Goal: Task Accomplishment & Management: Manage account settings

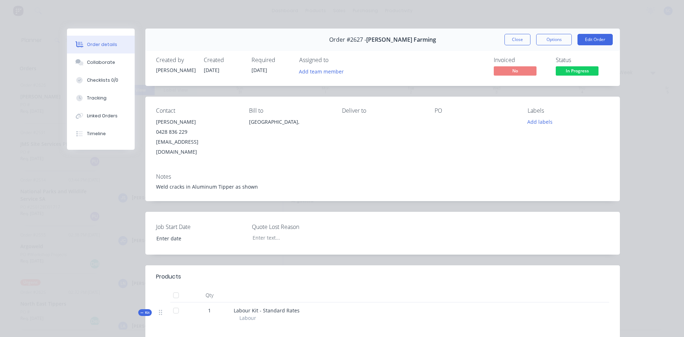
type input "[DATE]"
click at [517, 39] on button "Close" at bounding box center [518, 39] width 26 height 11
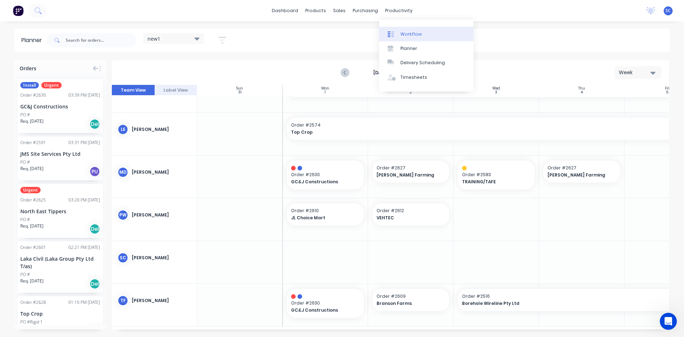
click at [404, 32] on div "Workflow" at bounding box center [411, 34] width 21 height 6
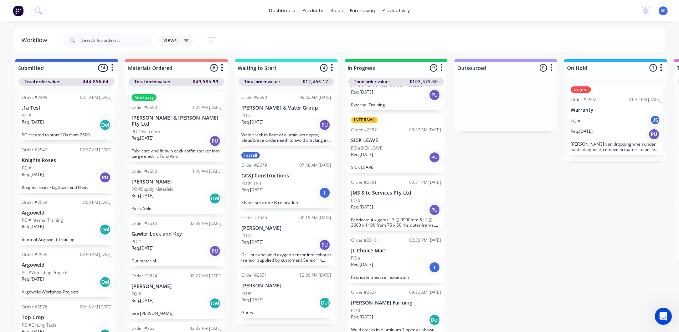
scroll to position [263, 0]
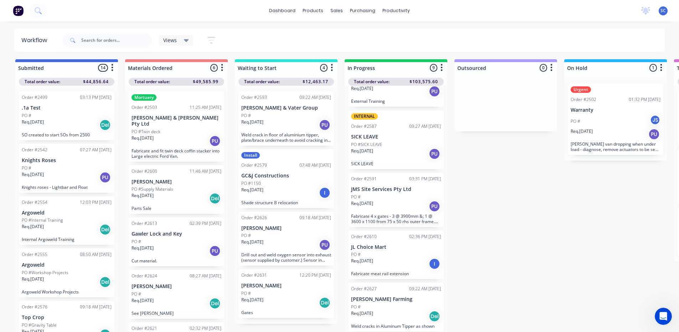
click at [387, 303] on div "PO #" at bounding box center [396, 306] width 90 height 6
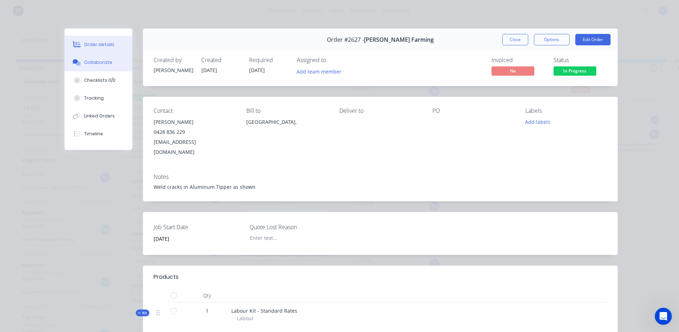
click at [111, 65] on button "Collaborate" at bounding box center [99, 62] width 68 height 18
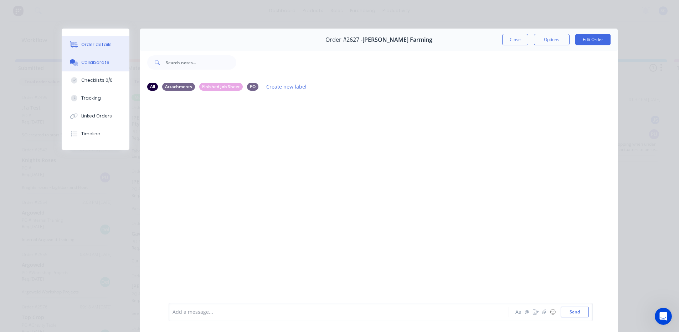
click at [113, 49] on button "Order details" at bounding box center [96, 45] width 68 height 18
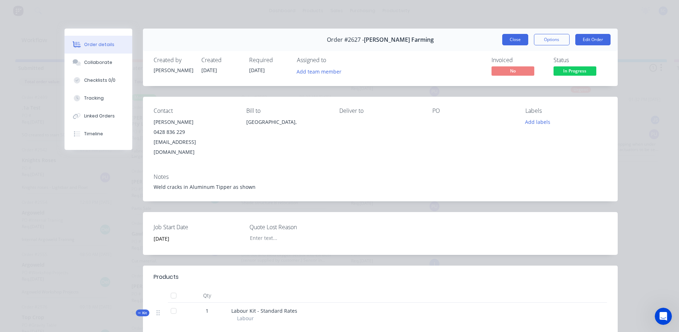
click at [519, 42] on button "Close" at bounding box center [515, 39] width 26 height 11
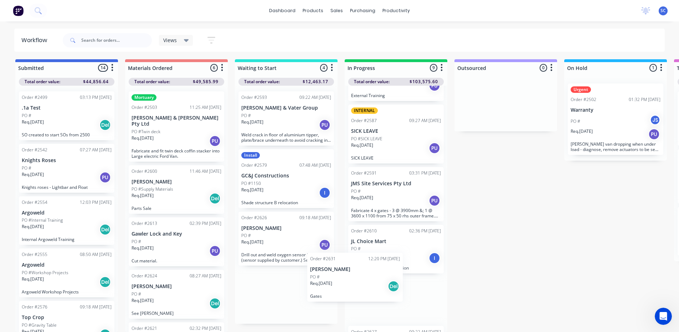
scroll to position [271, 0]
drag, startPoint x: 282, startPoint y: 289, endPoint x: 353, endPoint y: 278, distance: 72.1
click at [353, 278] on div "Submitted 14 Sort By Created date Required date Order number Customer name Most…" at bounding box center [589, 195] width 1189 height 272
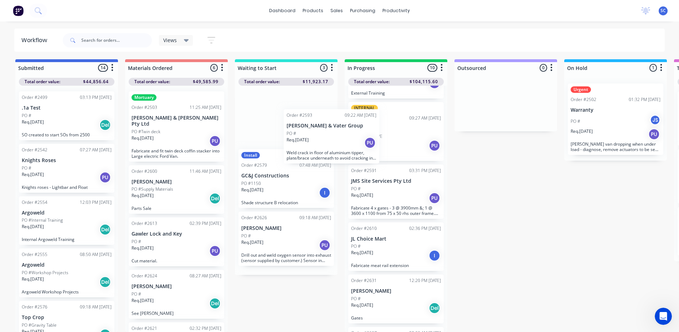
scroll to position [269, 0]
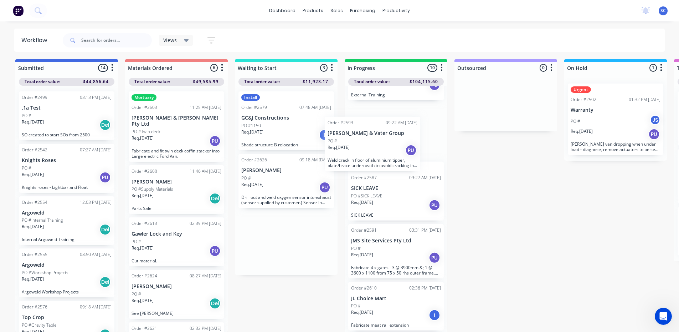
drag, startPoint x: 282, startPoint y: 123, endPoint x: 370, endPoint y: 154, distance: 94.1
click at [370, 154] on div "Submitted 14 Sort By Created date Required date Order number Customer name Most…" at bounding box center [589, 195] width 1189 height 272
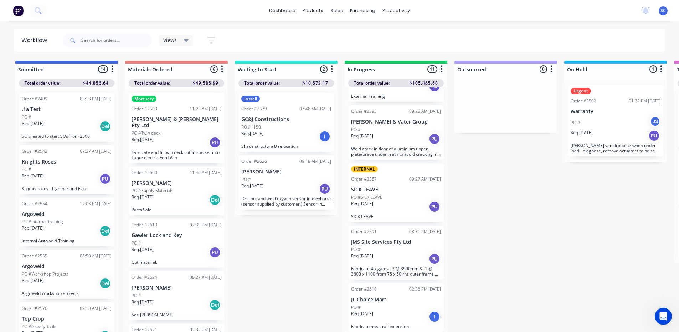
scroll to position [7, 0]
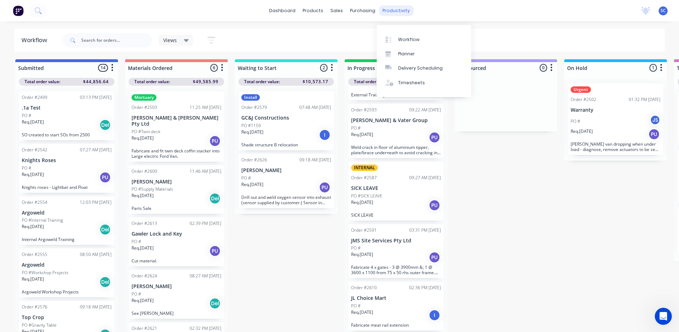
click at [393, 13] on div "productivity" at bounding box center [396, 10] width 35 height 11
click at [413, 79] on div "Timesheets" at bounding box center [411, 82] width 27 height 6
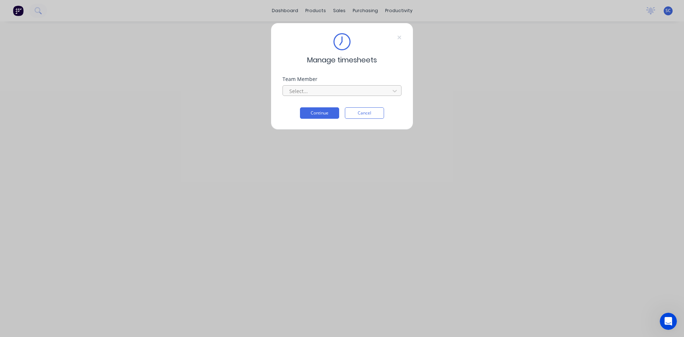
click at [351, 92] on div at bounding box center [338, 91] width 98 height 9
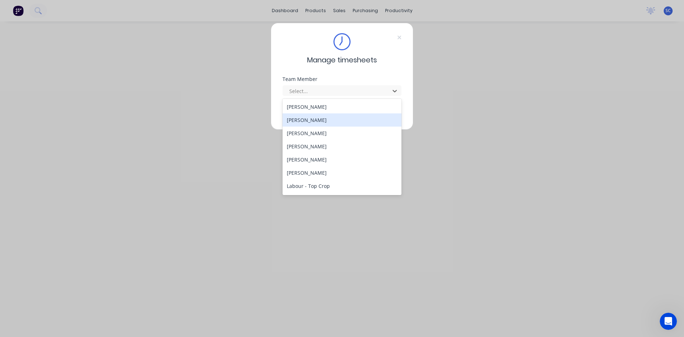
click at [351, 116] on div "[PERSON_NAME]" at bounding box center [342, 119] width 119 height 13
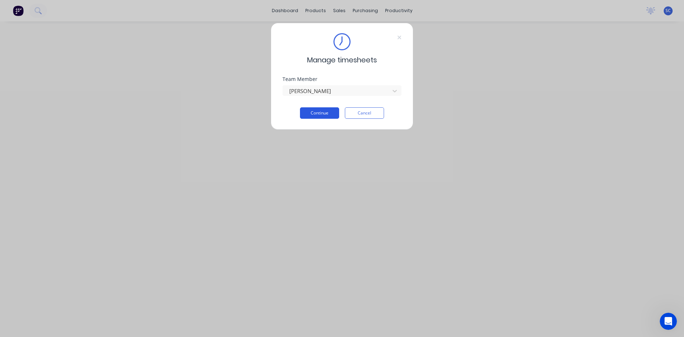
click at [330, 112] on button "Continue" at bounding box center [319, 112] width 39 height 11
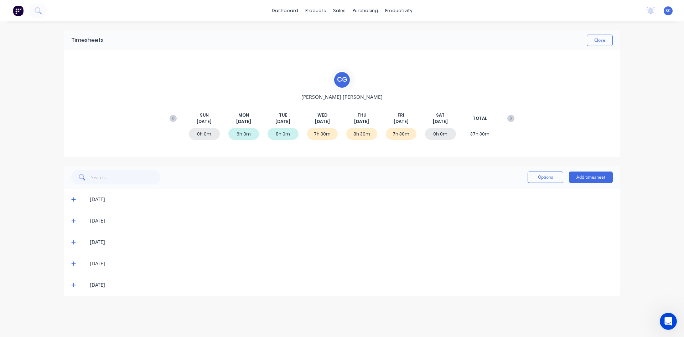
click at [72, 285] on icon at bounding box center [73, 285] width 4 height 4
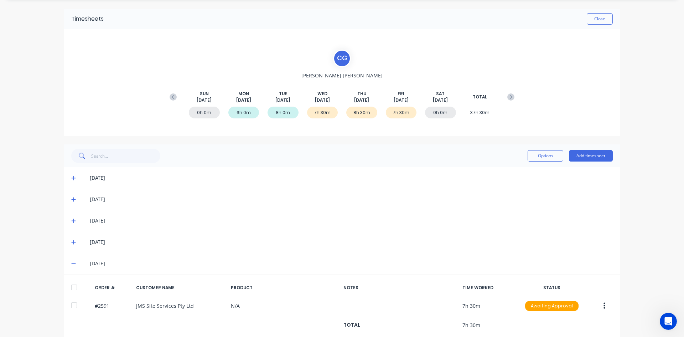
scroll to position [32, 0]
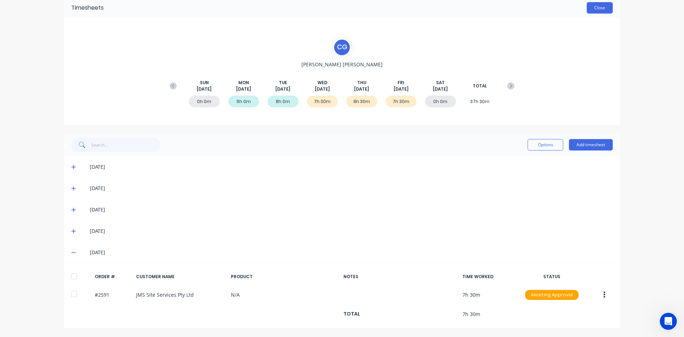
click at [588, 10] on button "Close" at bounding box center [600, 7] width 26 height 11
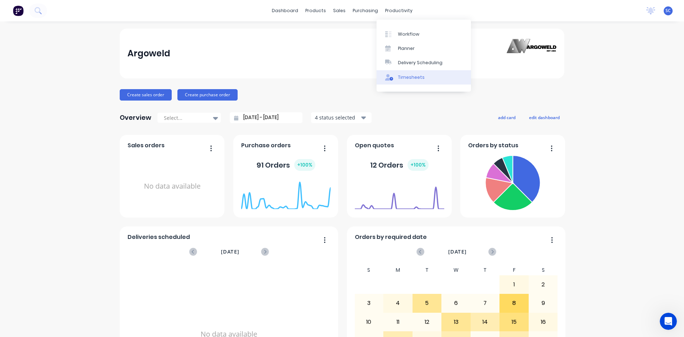
click at [406, 78] on div "Timesheets" at bounding box center [411, 77] width 27 height 6
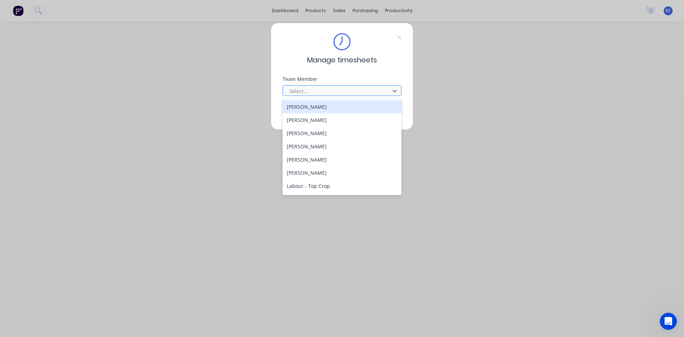
click at [341, 87] on div at bounding box center [338, 91] width 98 height 9
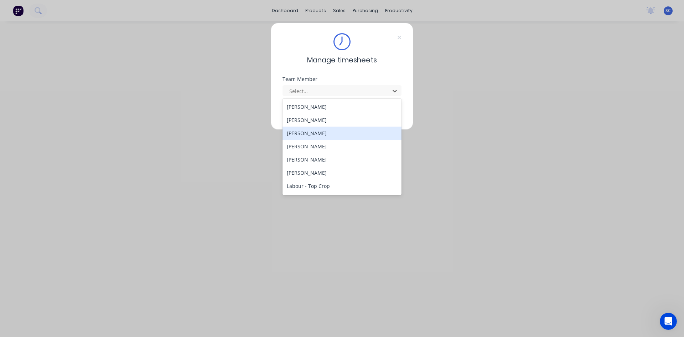
click at [326, 136] on div "[PERSON_NAME]" at bounding box center [342, 133] width 119 height 13
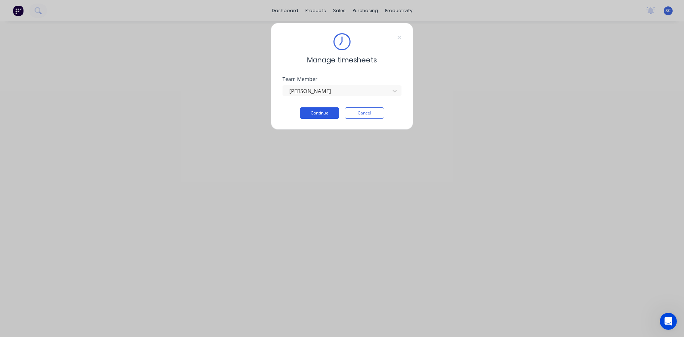
click at [326, 116] on button "Continue" at bounding box center [319, 112] width 39 height 11
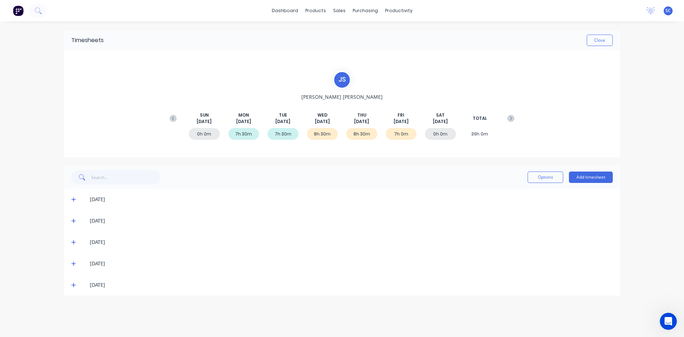
click at [75, 284] on icon at bounding box center [73, 284] width 5 height 5
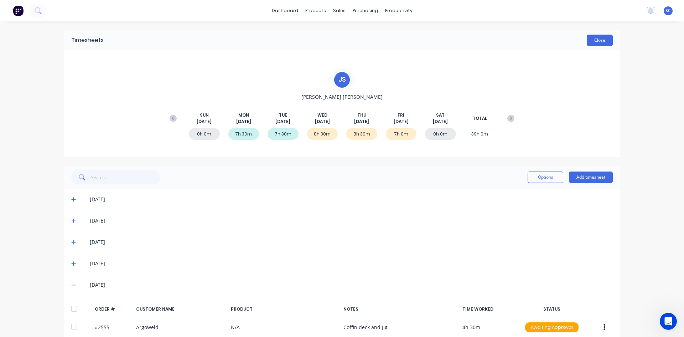
click at [599, 38] on button "Close" at bounding box center [600, 40] width 26 height 11
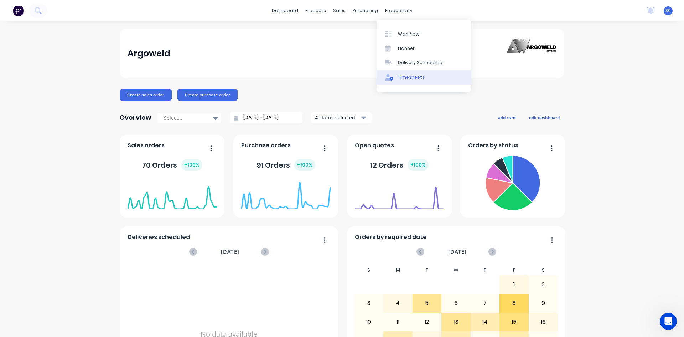
click at [408, 76] on div "Timesheets" at bounding box center [411, 77] width 27 height 6
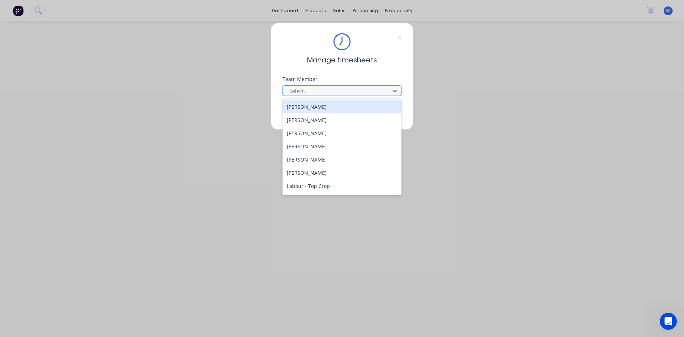
click at [351, 90] on div at bounding box center [338, 91] width 98 height 9
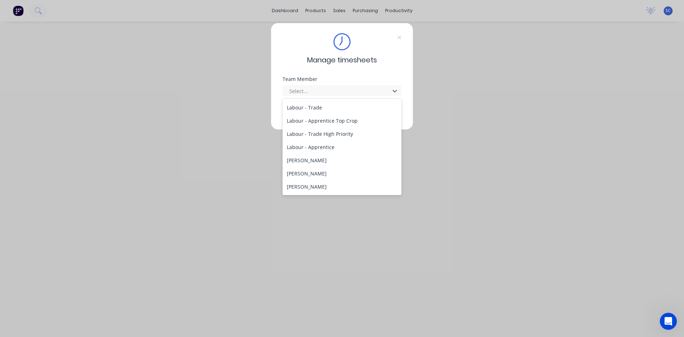
scroll to position [107, 0]
click at [314, 170] on div "[PERSON_NAME]" at bounding box center [342, 171] width 119 height 13
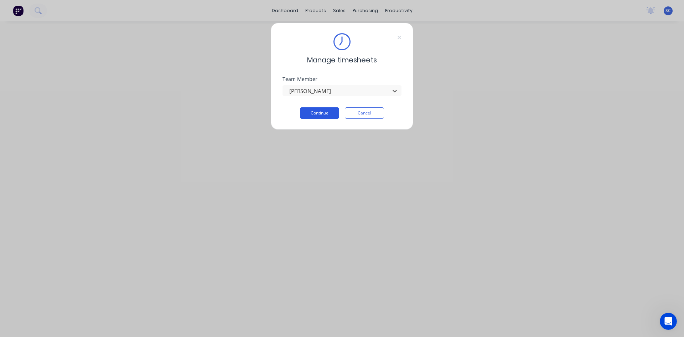
click at [327, 113] on button "Continue" at bounding box center [319, 112] width 39 height 11
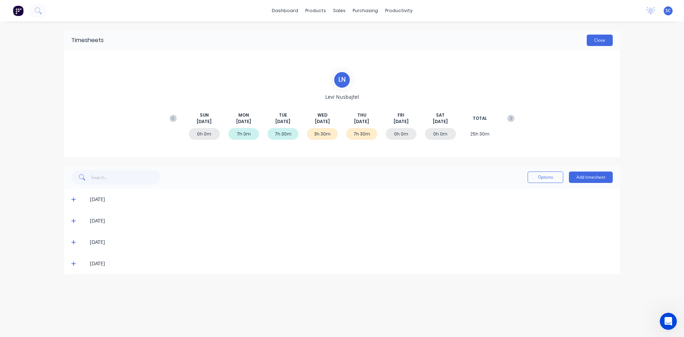
click at [603, 38] on button "Close" at bounding box center [600, 40] width 26 height 11
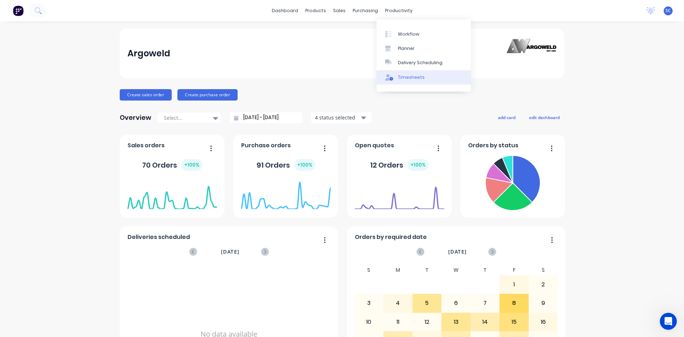
click at [405, 78] on div "Timesheets" at bounding box center [411, 77] width 27 height 6
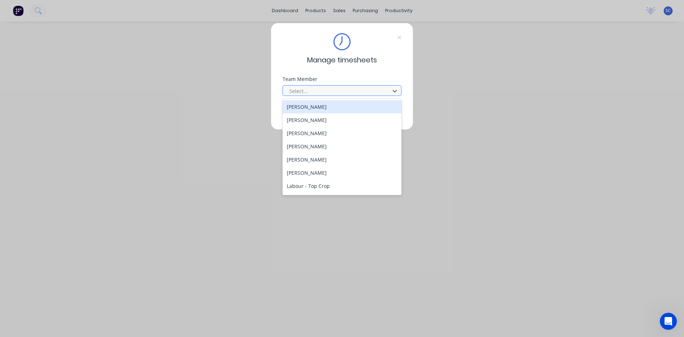
click at [332, 91] on div at bounding box center [338, 91] width 98 height 9
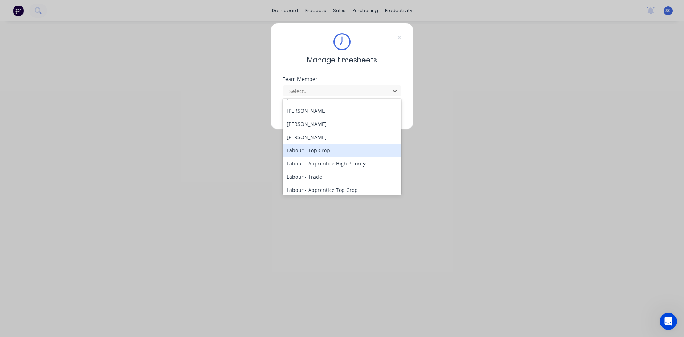
scroll to position [107, 0]
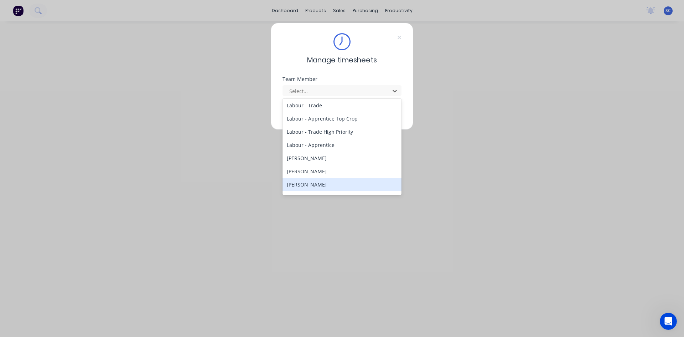
click at [323, 185] on div "[PERSON_NAME]" at bounding box center [342, 184] width 119 height 13
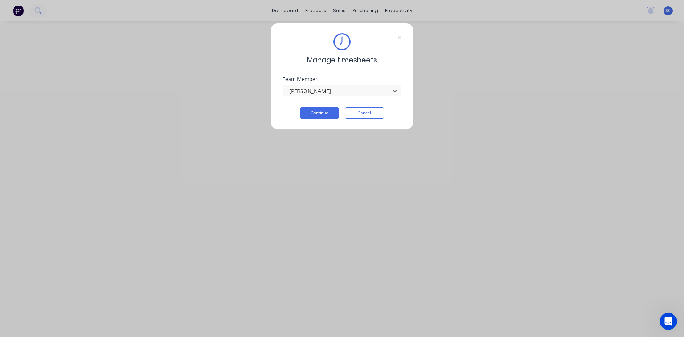
click at [396, 138] on div "Manage timesheets Team Member option [PERSON_NAME], selected. [PERSON_NAME] Con…" at bounding box center [342, 168] width 684 height 337
click at [379, 92] on div at bounding box center [338, 91] width 98 height 9
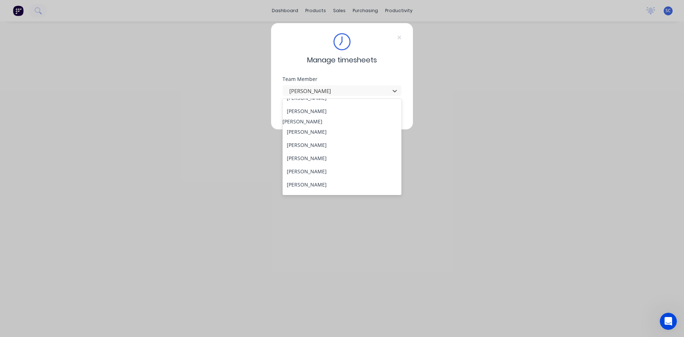
scroll to position [178, 0]
click at [344, 127] on div "[PERSON_NAME]" at bounding box center [342, 120] width 119 height 13
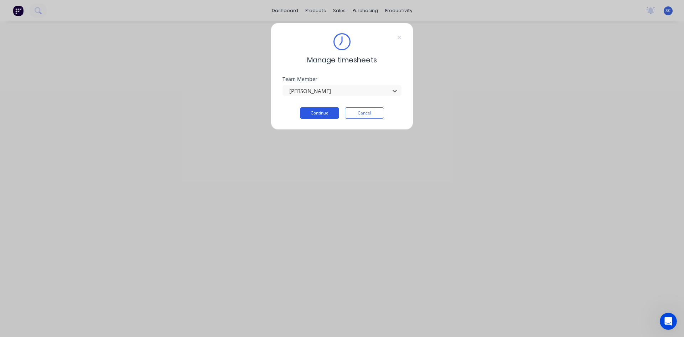
click at [331, 109] on button "Continue" at bounding box center [319, 112] width 39 height 11
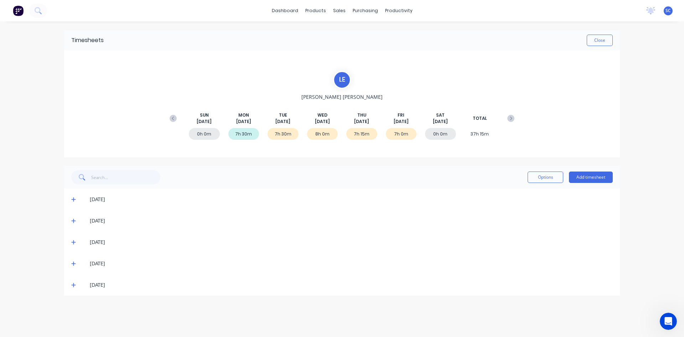
click at [73, 285] on icon at bounding box center [73, 285] width 4 height 4
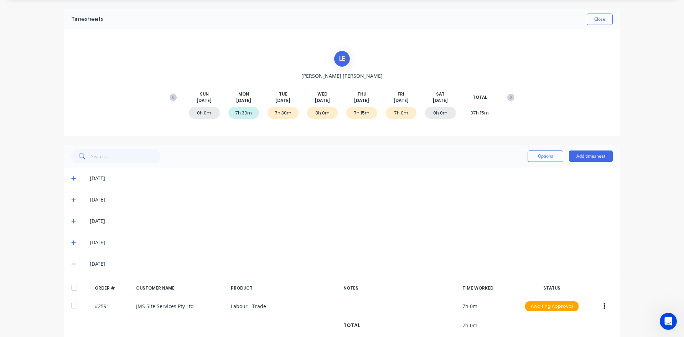
scroll to position [32, 0]
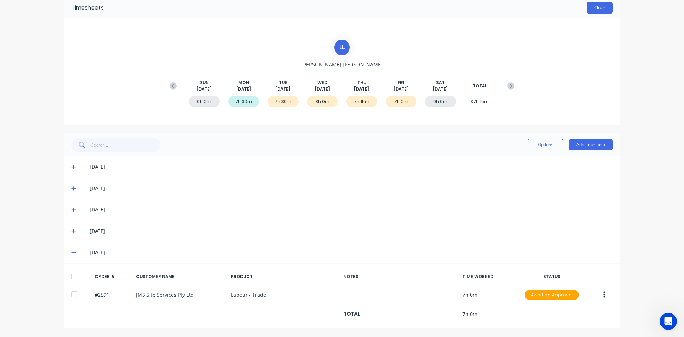
click at [601, 7] on button "Close" at bounding box center [600, 7] width 26 height 11
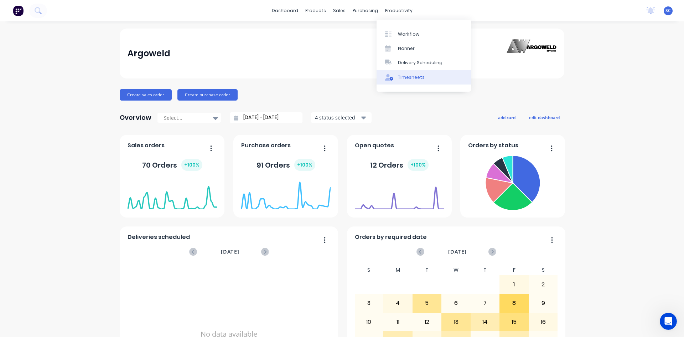
click at [405, 80] on div "Timesheets" at bounding box center [411, 77] width 27 height 6
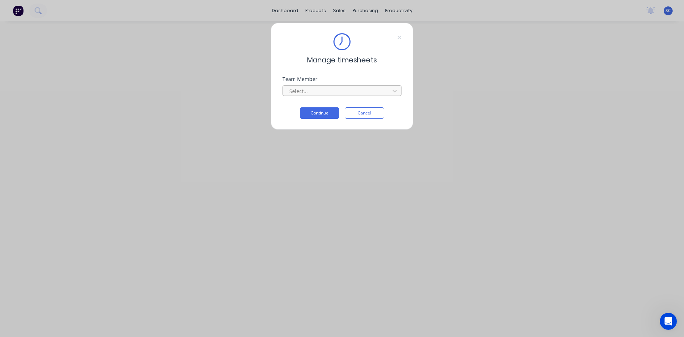
click at [345, 87] on div "Select..." at bounding box center [338, 91] width 102 height 11
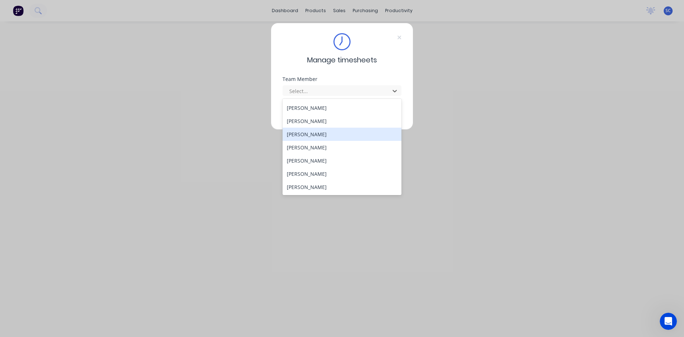
scroll to position [174, 0]
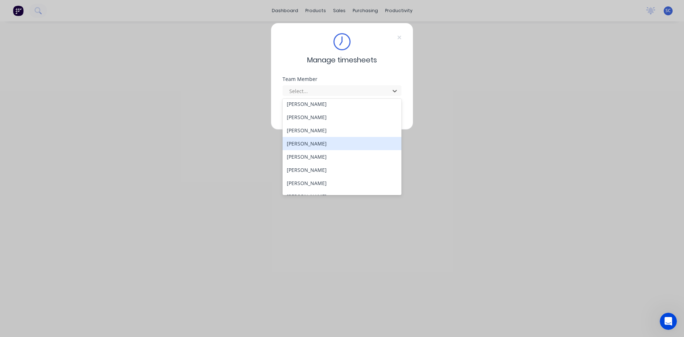
click at [344, 144] on div "[PERSON_NAME]" at bounding box center [342, 143] width 119 height 13
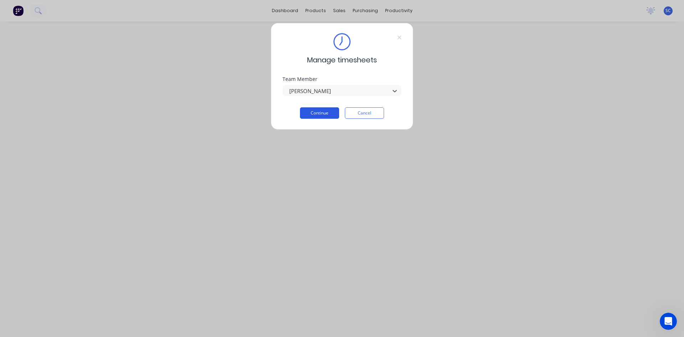
click at [334, 111] on button "Continue" at bounding box center [319, 112] width 39 height 11
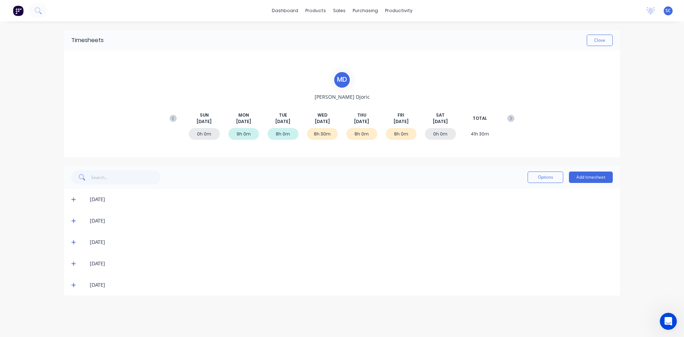
click at [74, 283] on icon at bounding box center [73, 284] width 5 height 5
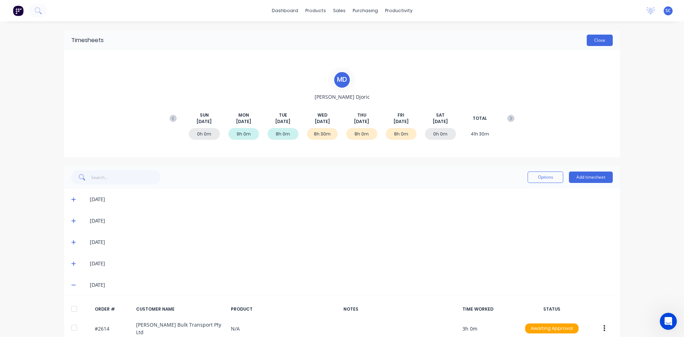
click at [593, 38] on button "Close" at bounding box center [600, 40] width 26 height 11
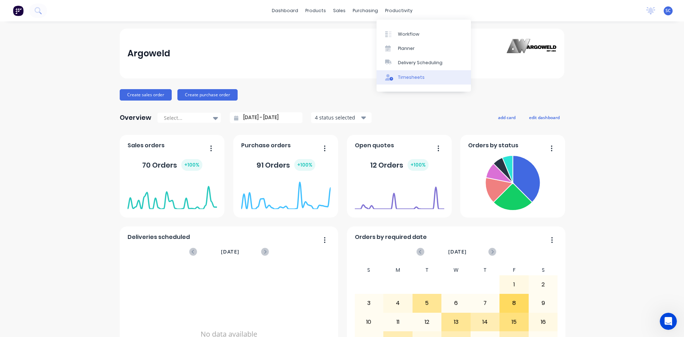
click at [416, 80] on div "Timesheets" at bounding box center [411, 77] width 27 height 6
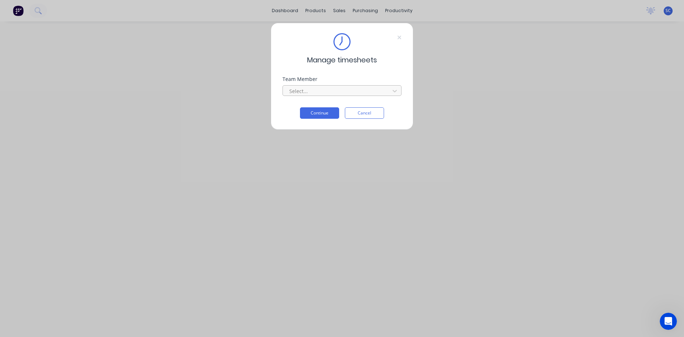
click at [342, 91] on div at bounding box center [338, 91] width 98 height 9
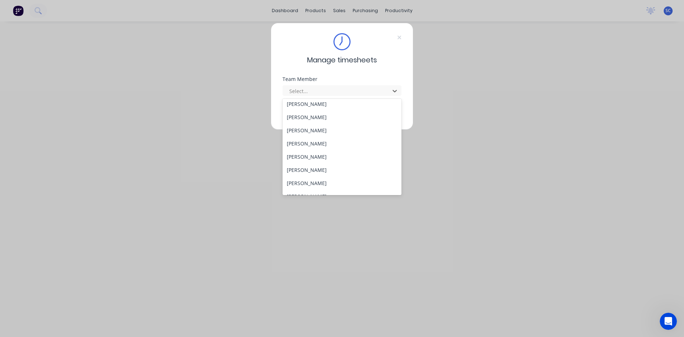
scroll to position [178, 0]
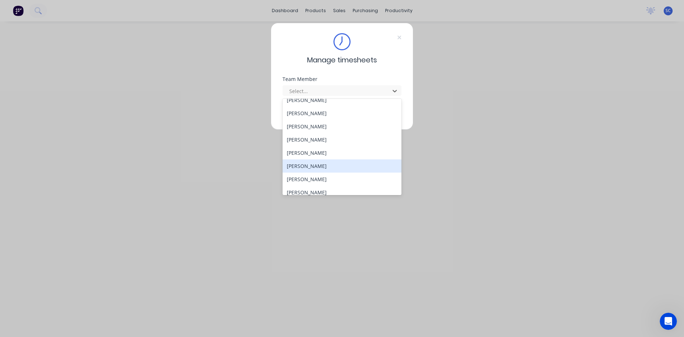
click at [334, 168] on div "[PERSON_NAME]" at bounding box center [342, 165] width 119 height 13
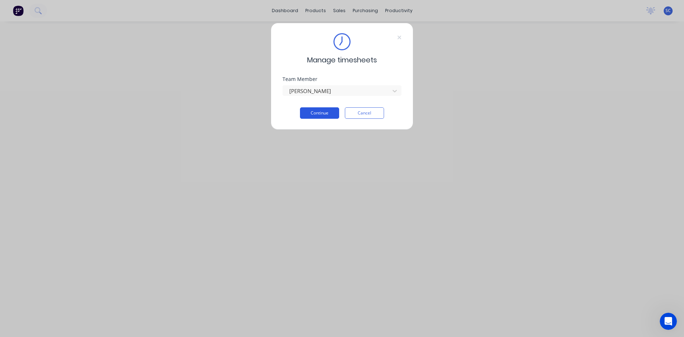
click at [316, 114] on button "Continue" at bounding box center [319, 112] width 39 height 11
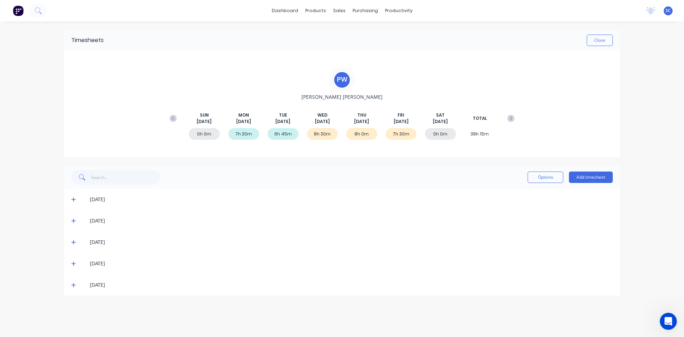
click at [72, 285] on icon at bounding box center [73, 285] width 4 height 4
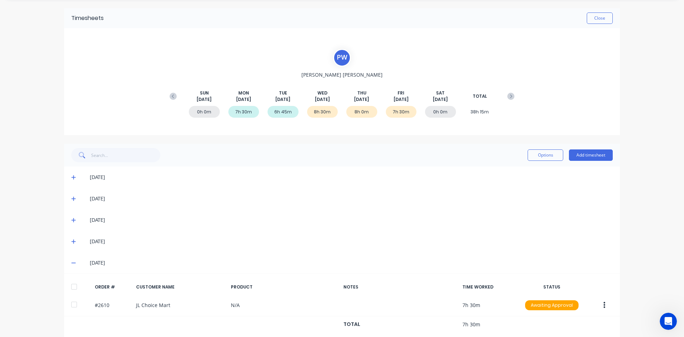
scroll to position [32, 0]
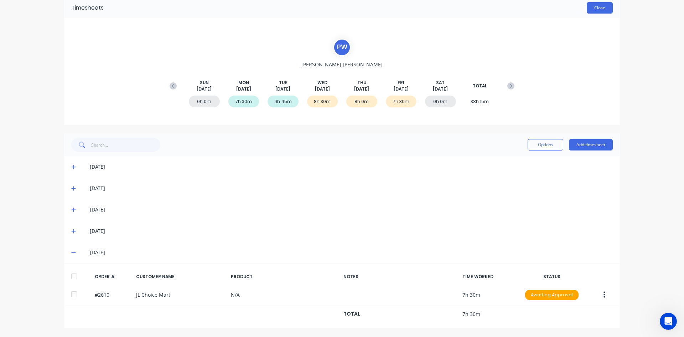
click at [592, 7] on button "Close" at bounding box center [600, 7] width 26 height 11
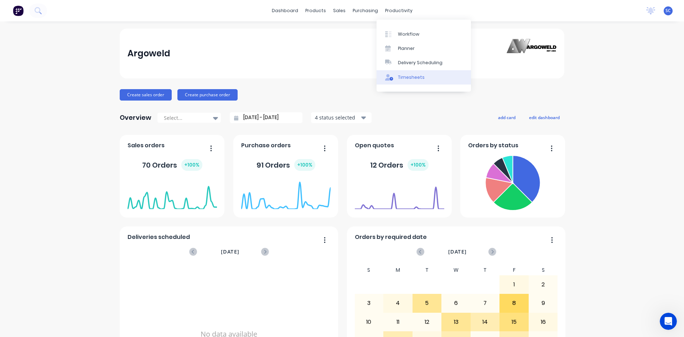
click at [404, 74] on div "Timesheets" at bounding box center [411, 77] width 27 height 6
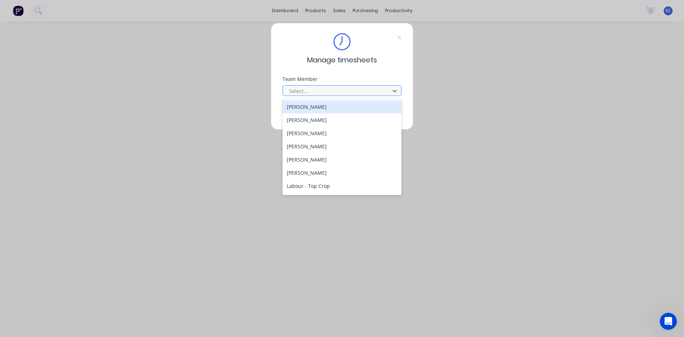
click at [344, 94] on div at bounding box center [338, 91] width 98 height 9
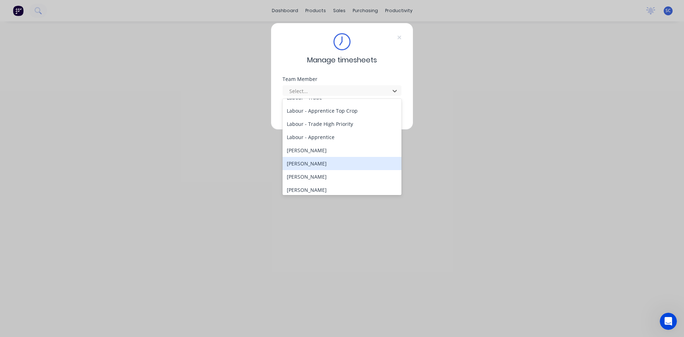
scroll to position [210, 0]
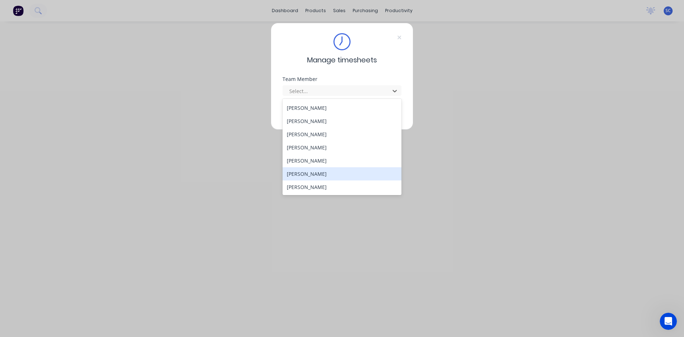
click at [322, 170] on div "[PERSON_NAME]" at bounding box center [342, 173] width 119 height 13
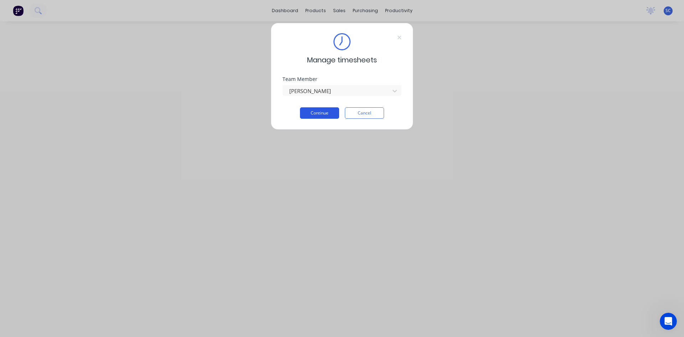
click at [325, 114] on button "Continue" at bounding box center [319, 112] width 39 height 11
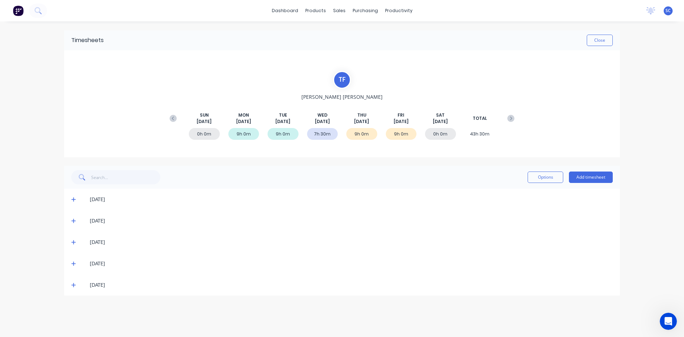
drag, startPoint x: 73, startPoint y: 286, endPoint x: 76, endPoint y: 283, distance: 4.3
click at [74, 285] on icon at bounding box center [73, 284] width 5 height 5
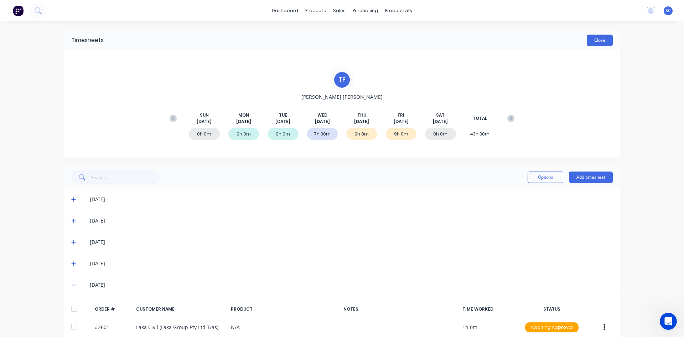
click at [592, 39] on button "Close" at bounding box center [600, 40] width 26 height 11
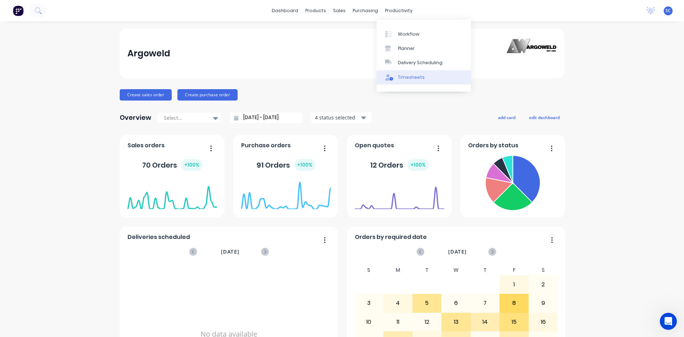
click at [406, 77] on div "Timesheets" at bounding box center [411, 77] width 27 height 6
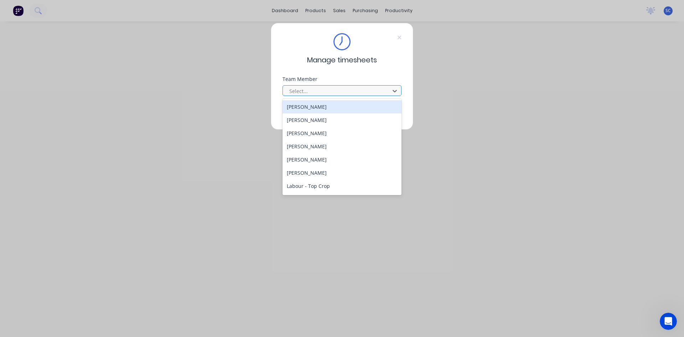
click at [315, 90] on div at bounding box center [338, 91] width 98 height 9
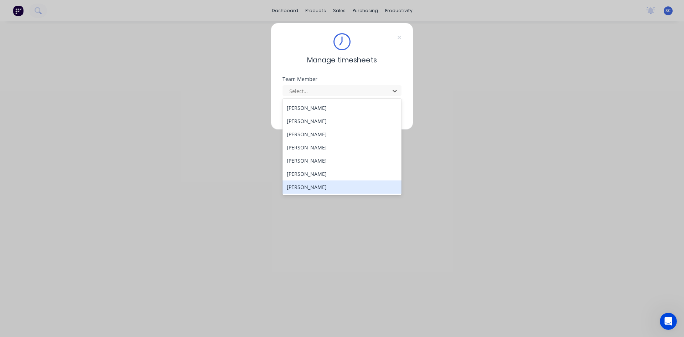
click at [327, 186] on div "[PERSON_NAME]" at bounding box center [342, 186] width 119 height 13
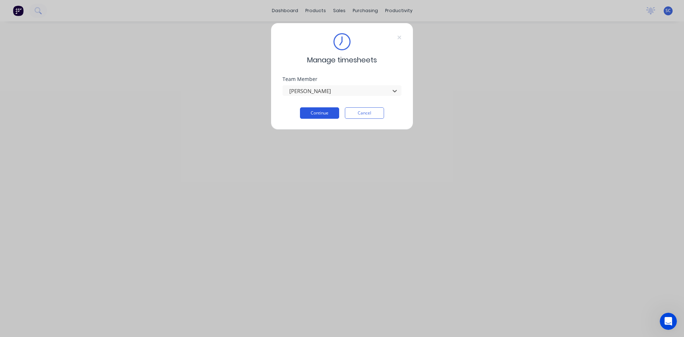
click at [325, 114] on button "Continue" at bounding box center [319, 112] width 39 height 11
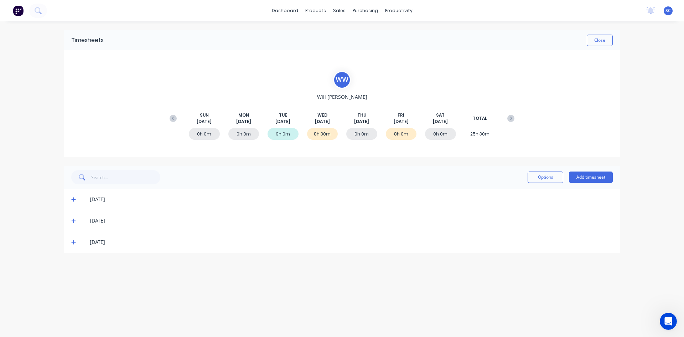
click at [72, 242] on icon at bounding box center [73, 242] width 5 height 5
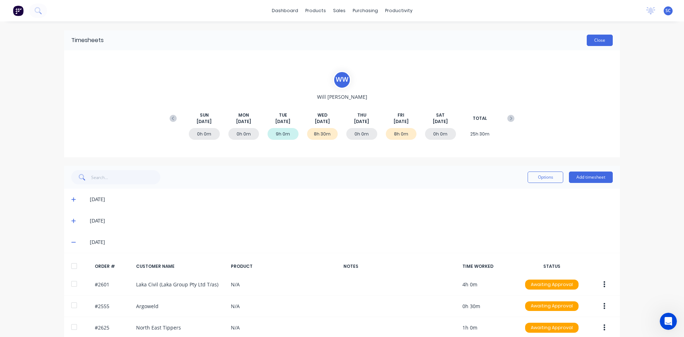
click at [591, 38] on button "Close" at bounding box center [600, 40] width 26 height 11
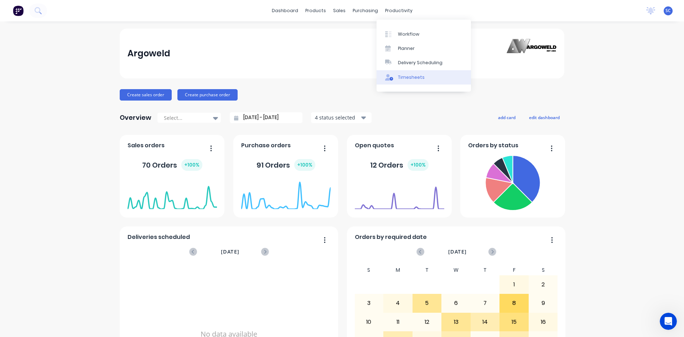
click at [417, 75] on div "Timesheets" at bounding box center [411, 77] width 27 height 6
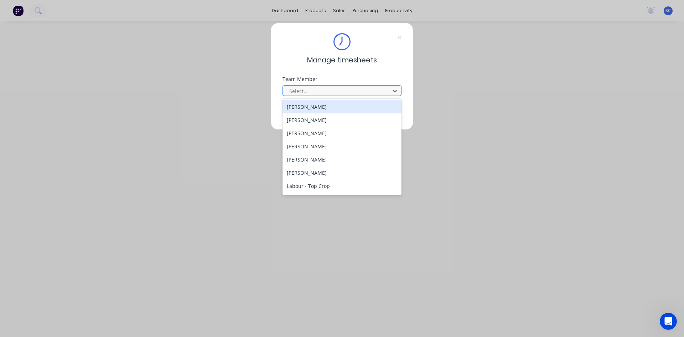
click at [330, 91] on div at bounding box center [338, 91] width 98 height 9
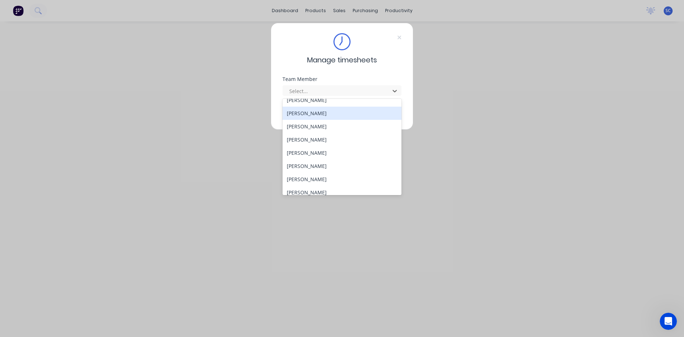
click at [335, 114] on div "[PERSON_NAME]" at bounding box center [342, 113] width 119 height 13
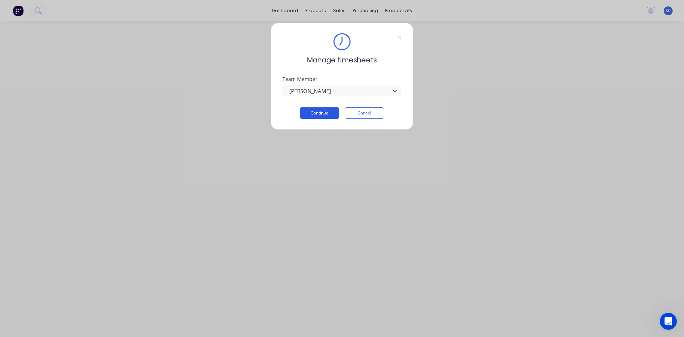
click at [327, 113] on button "Continue" at bounding box center [319, 112] width 39 height 11
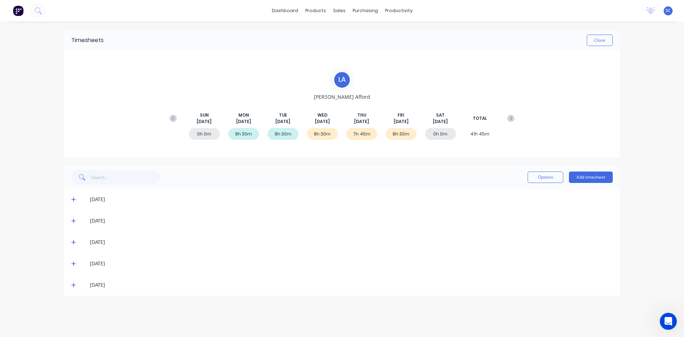
click at [73, 285] on icon at bounding box center [73, 285] width 4 height 4
